Goal: Information Seeking & Learning: Understand process/instructions

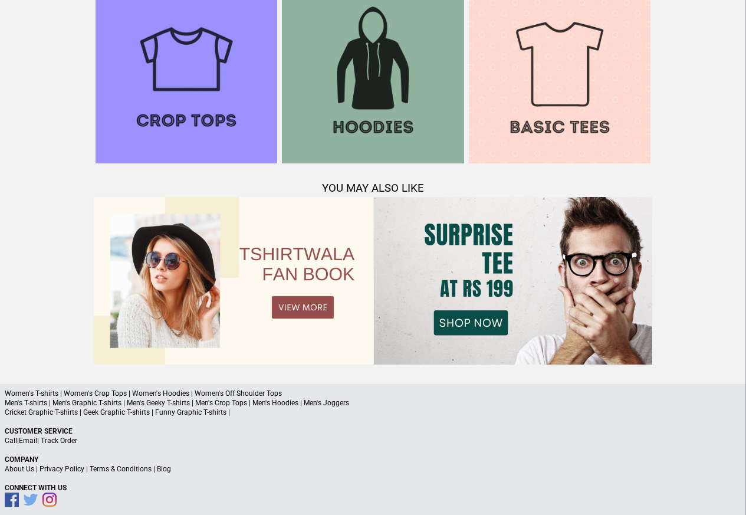
scroll to position [1138, 0]
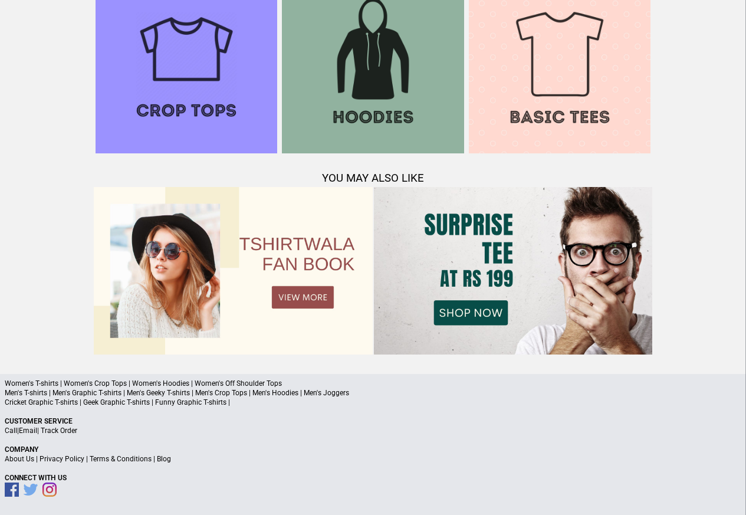
click at [116, 471] on div "Women's T-shirts | Women's Crop Tops | Women's Hoodies | Women's Off Shoulder T…" at bounding box center [373, 444] width 746 height 141
click at [120, 459] on link "Terms & Conditions" at bounding box center [121, 459] width 62 height 8
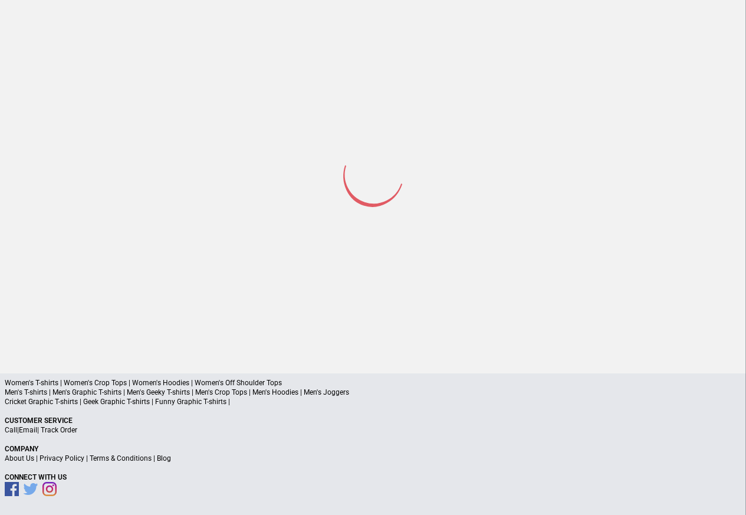
scroll to position [56, 0]
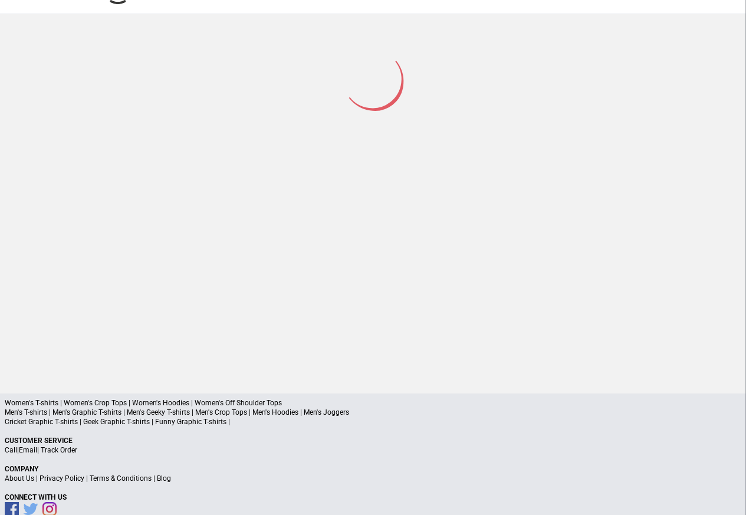
scroll to position [56, 0]
